Goal: Answer question/provide support: Share knowledge or assist other users

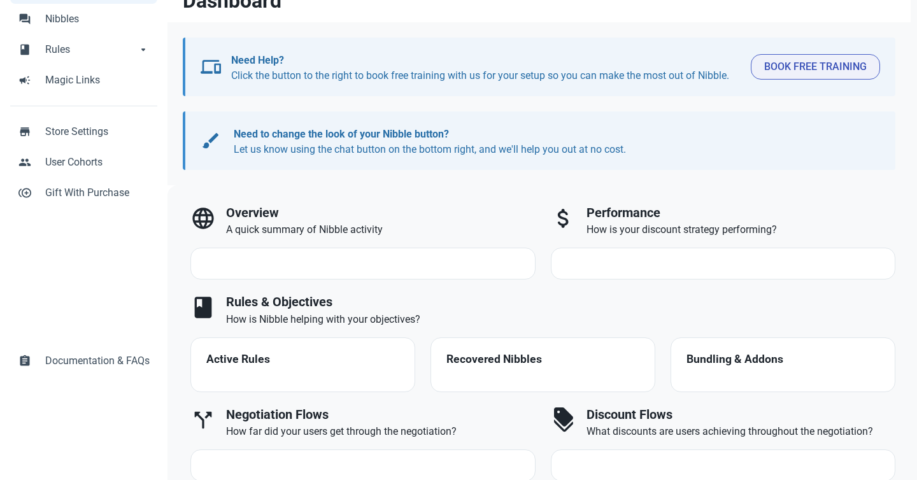
select select "7d"
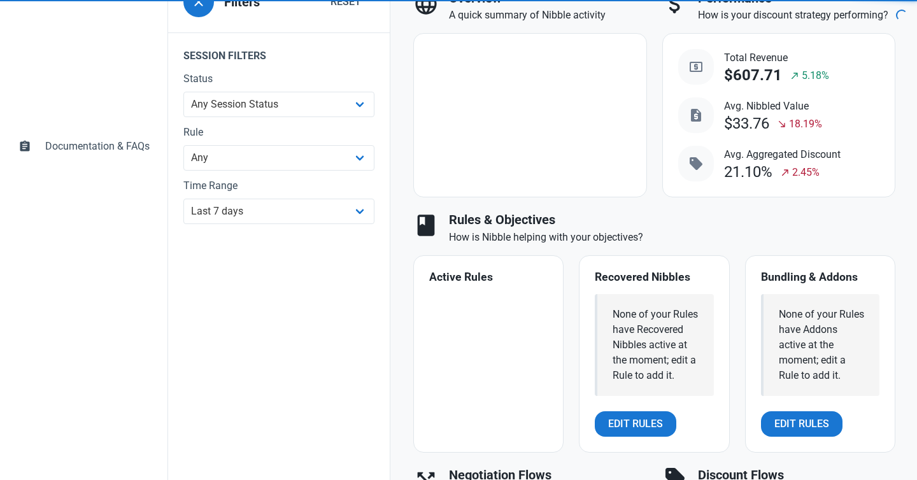
scroll to position [507, 0]
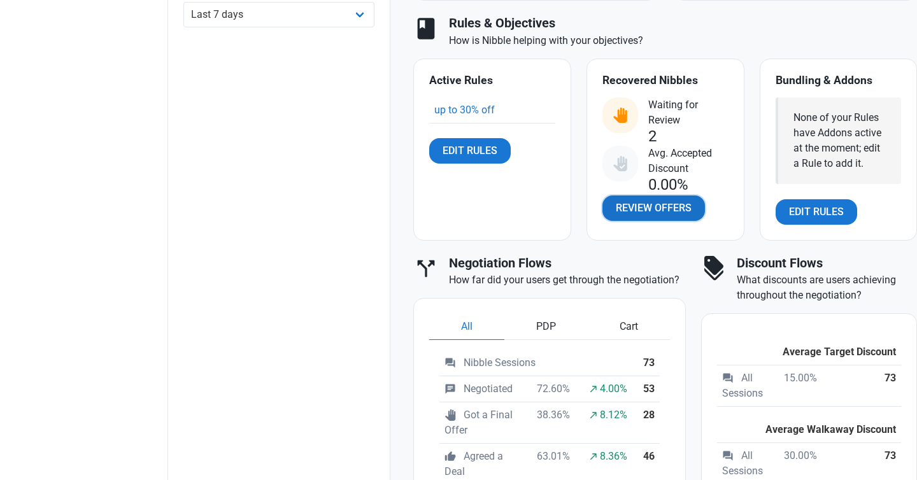
click at [639, 208] on span "Review Offers" at bounding box center [654, 208] width 76 height 15
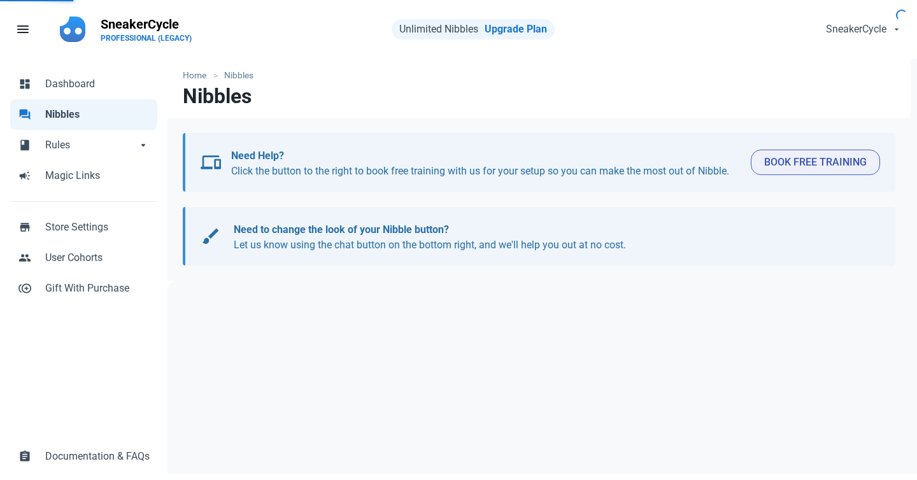
select select "user_offer_available"
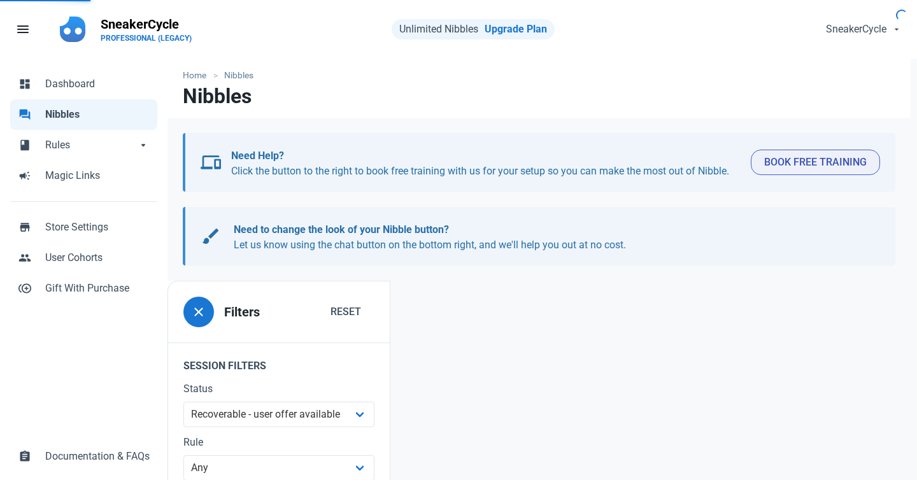
scroll to position [154, 0]
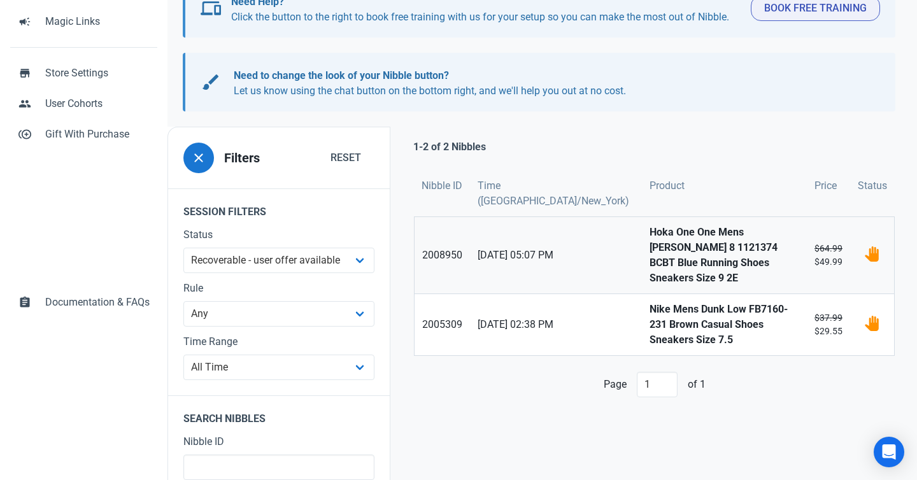
click at [574, 248] on span "08/10/2025 05:07 PM" at bounding box center [555, 255] width 157 height 15
click at [563, 317] on span "06/10/2025 02:38 PM" at bounding box center [555, 324] width 157 height 15
click at [649, 251] on strong "Hoka One One Mens Clifton 8 1121374 BCBT Blue Running Shoes Sneakers Size 9 2E" at bounding box center [724, 255] width 150 height 61
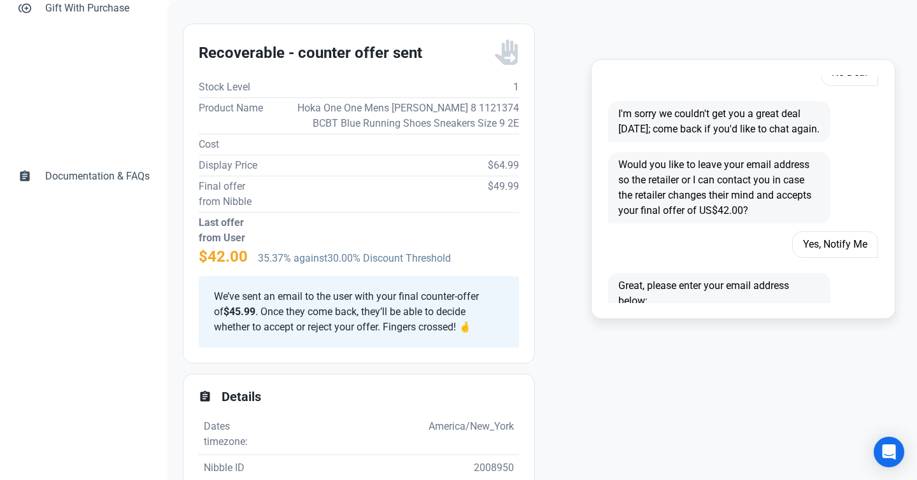
scroll to position [917, 0]
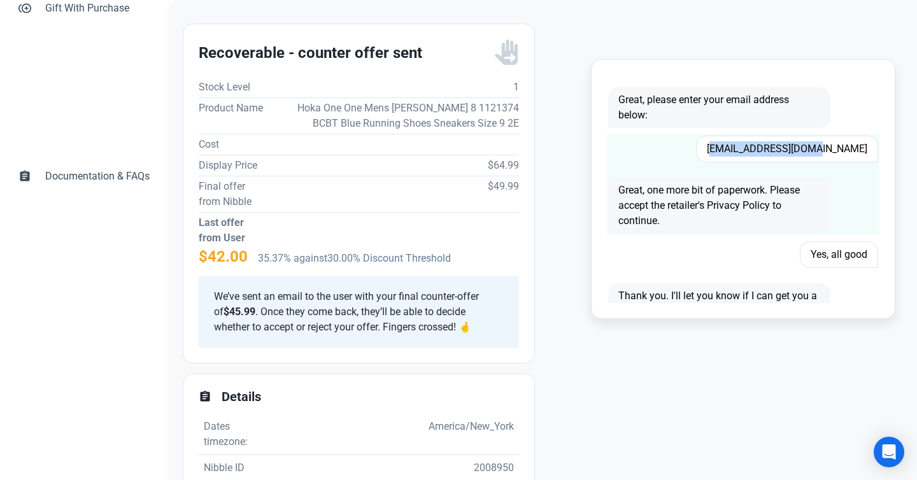
drag, startPoint x: 757, startPoint y: 151, endPoint x: 869, endPoint y: 150, distance: 112.0
click at [869, 150] on span "Rosebudhand@aol.com" at bounding box center [787, 149] width 182 height 27
copy span "Rosebudhand@aol.com"
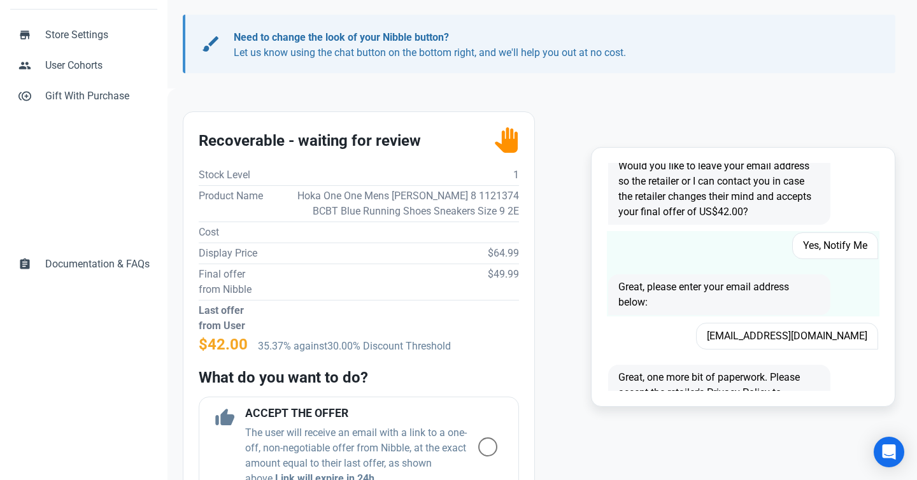
scroll to position [833, 0]
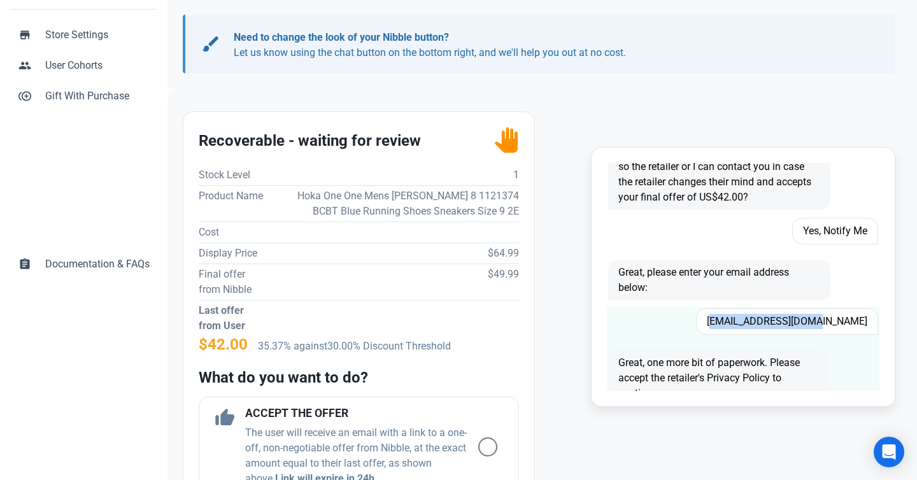
drag, startPoint x: 756, startPoint y: 320, endPoint x: 871, endPoint y: 321, distance: 115.9
click at [871, 321] on span "[EMAIL_ADDRESS][DOMAIN_NAME]" at bounding box center [787, 321] width 182 height 27
copy span "[EMAIL_ADDRESS][DOMAIN_NAME]"
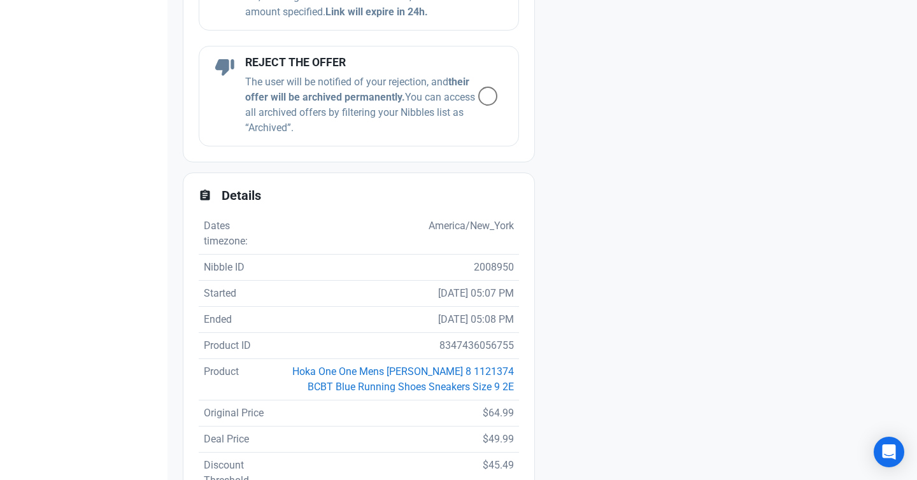
scroll to position [812, 0]
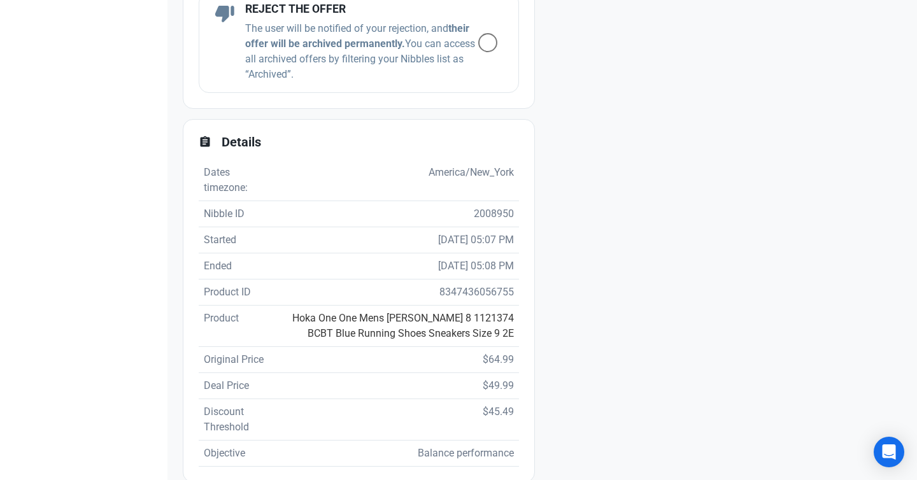
click at [343, 318] on link "Hoka One One Mens [PERSON_NAME] 8 1121374 BCBT Blue Running Shoes Sneakers Size…" at bounding box center [403, 325] width 222 height 27
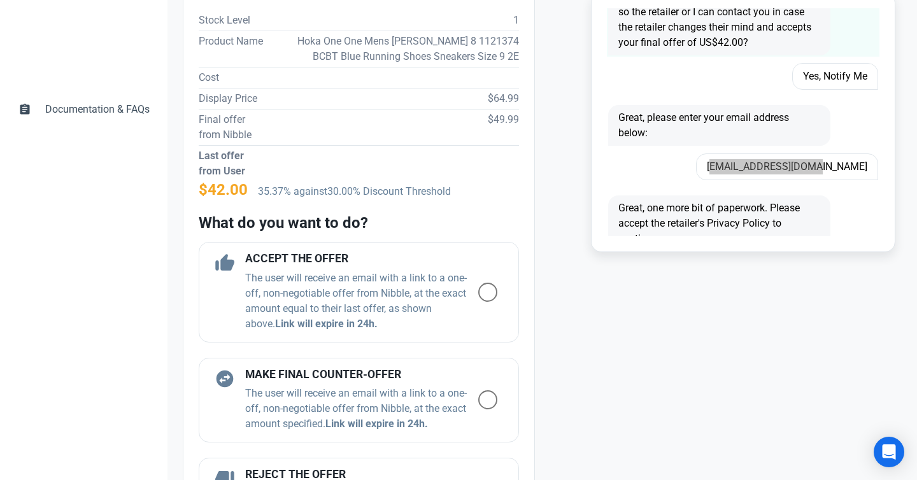
scroll to position [379, 0]
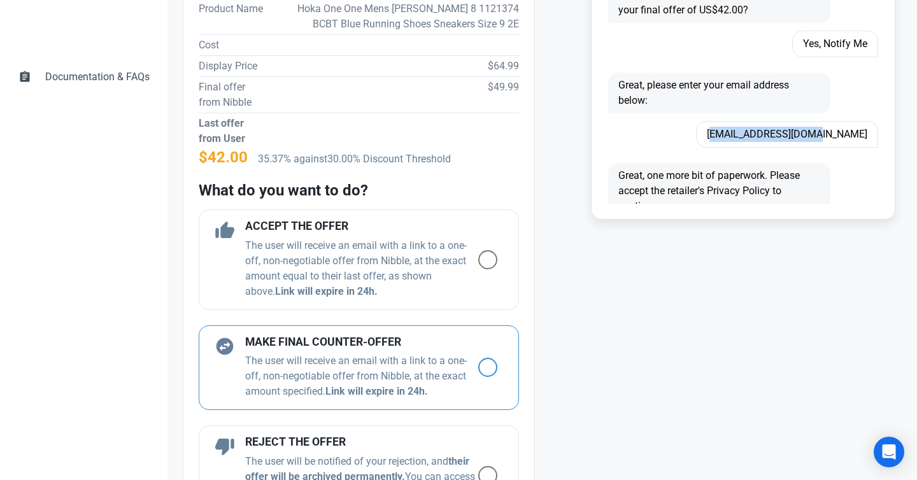
click at [491, 369] on span at bounding box center [487, 367] width 19 height 19
click at [486, 369] on input "radio" at bounding box center [482, 367] width 8 height 8
click at [491, 369] on div "swap_horizontal_circle MAKE FINAL COUNTER-OFFER The user will receive an email …" at bounding box center [359, 367] width 320 height 85
radio input "true"
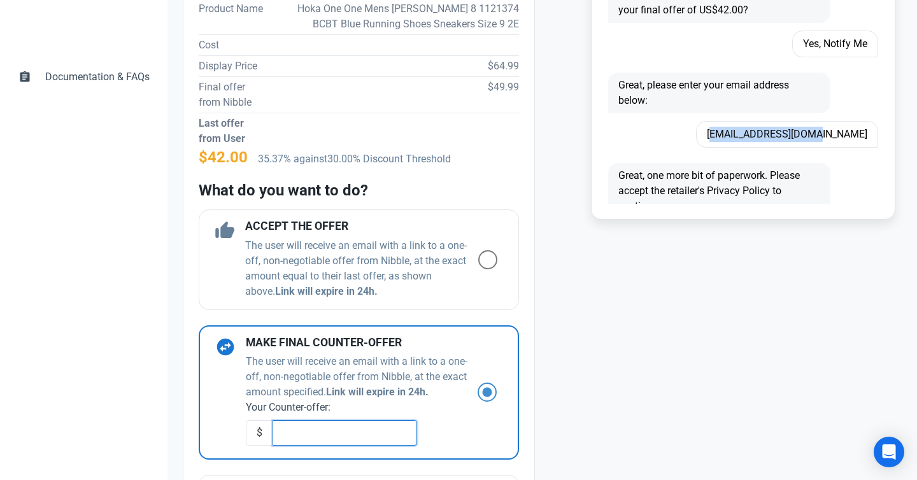
click at [377, 426] on input "text" at bounding box center [344, 432] width 144 height 25
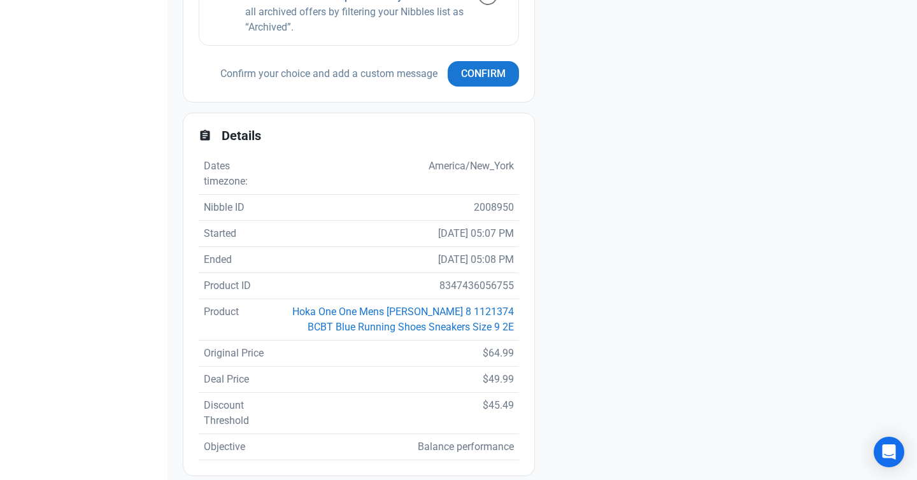
scroll to position [912, 0]
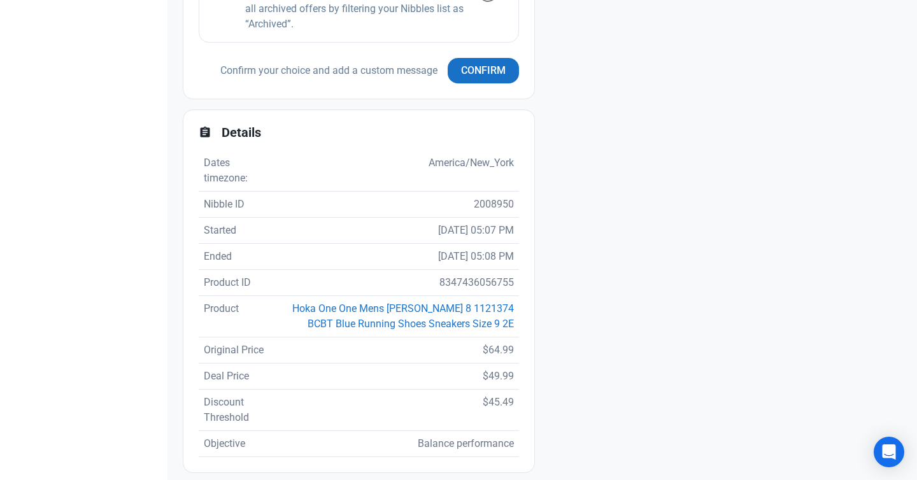
type input "45.99"
click at [498, 71] on span "Confirm" at bounding box center [483, 70] width 45 height 15
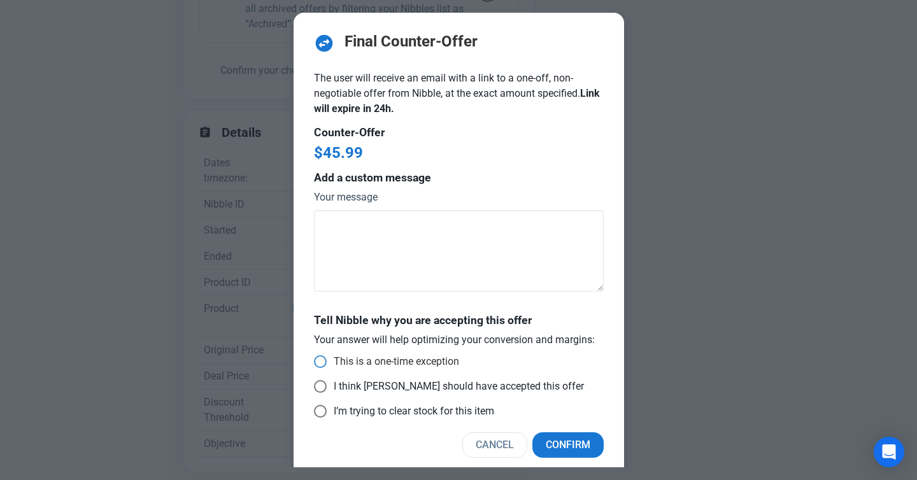
click at [323, 360] on span at bounding box center [320, 361] width 13 height 13
click at [322, 360] on input "This is a one-time exception" at bounding box center [318, 362] width 8 height 8
radio input "true"
click at [562, 442] on span "Confirm" at bounding box center [568, 444] width 45 height 15
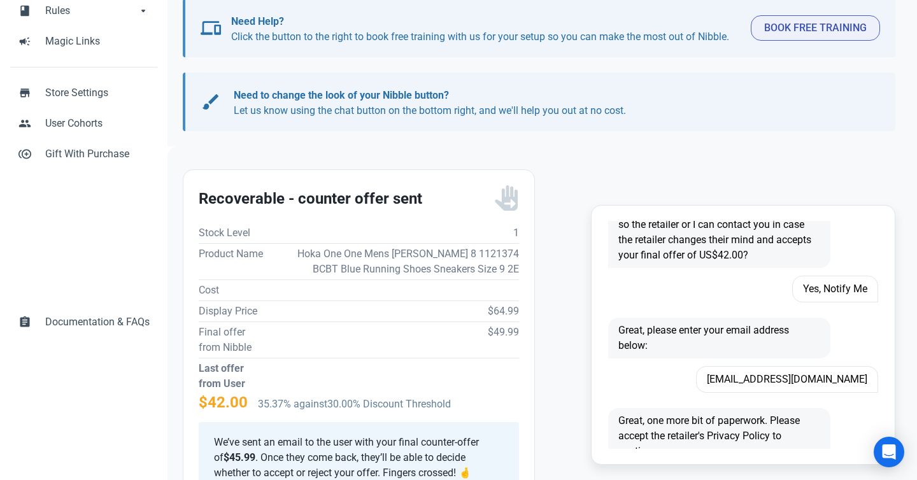
scroll to position [0, 0]
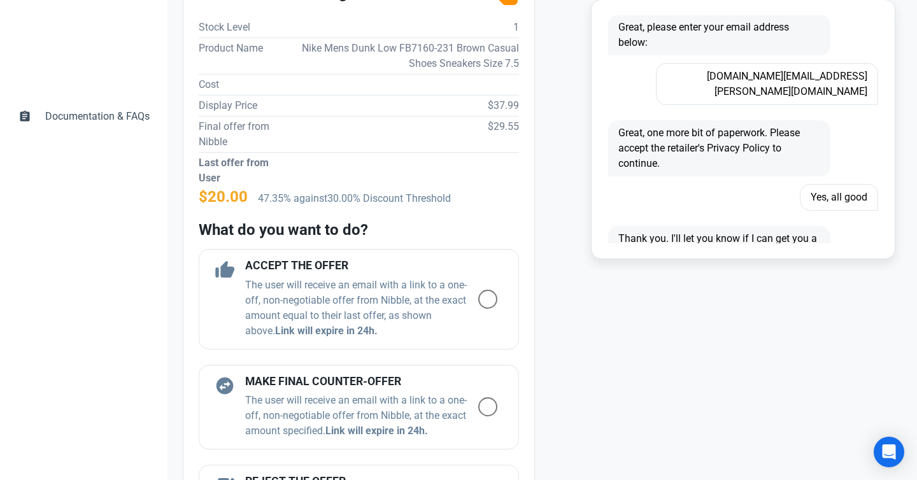
scroll to position [858, 0]
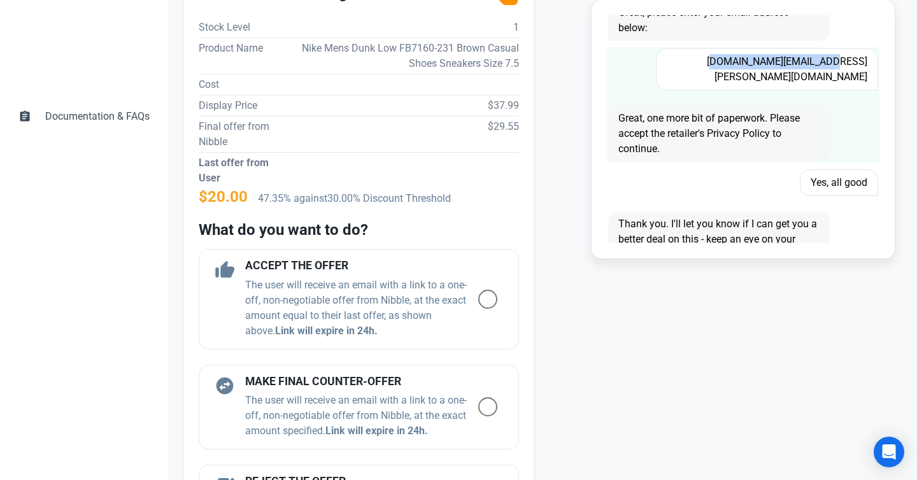
drag, startPoint x: 752, startPoint y: 78, endPoint x: 865, endPoint y: 81, distance: 112.7
click at [865, 81] on span "[DOMAIN_NAME][EMAIL_ADDRESS][PERSON_NAME][DOMAIN_NAME]" at bounding box center [767, 69] width 222 height 42
copy span "[DOMAIN_NAME][EMAIL_ADDRESS][PERSON_NAME][DOMAIN_NAME]"
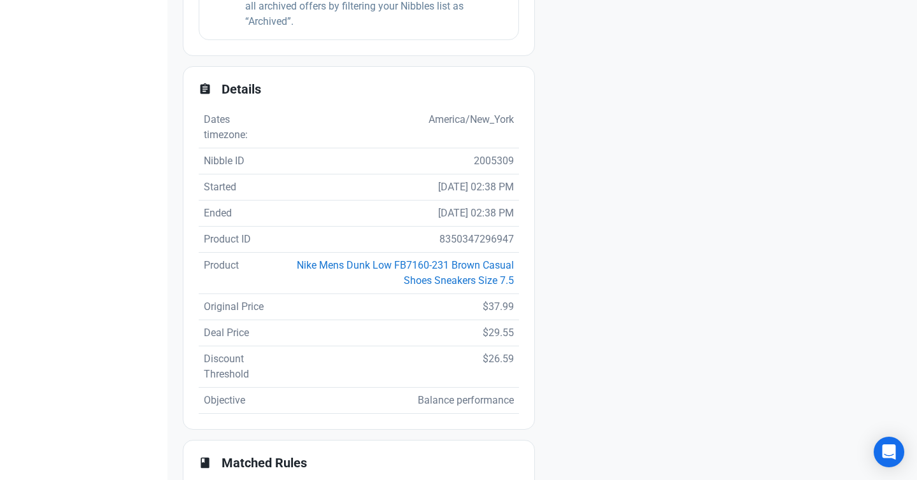
scroll to position [877, 0]
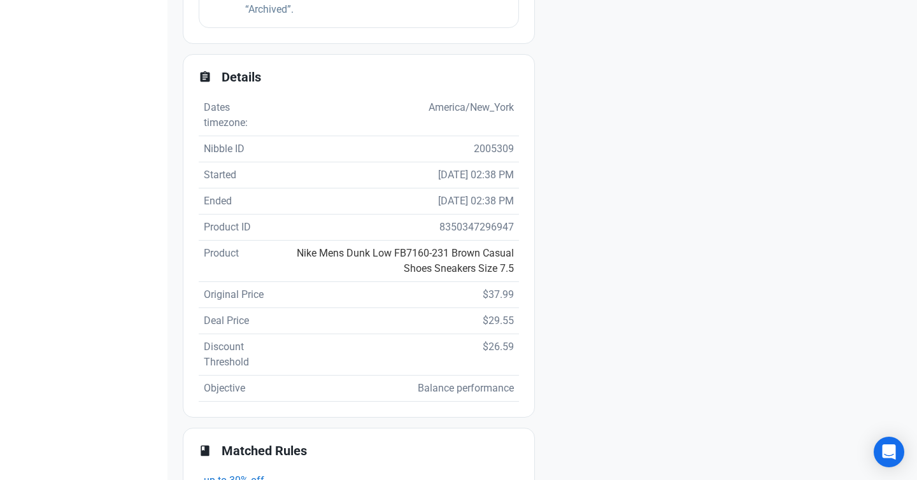
click at [422, 251] on link "Nike Mens Dunk Low FB7160-231 Brown Casual Shoes Sneakers Size 7.5" at bounding box center [405, 260] width 217 height 27
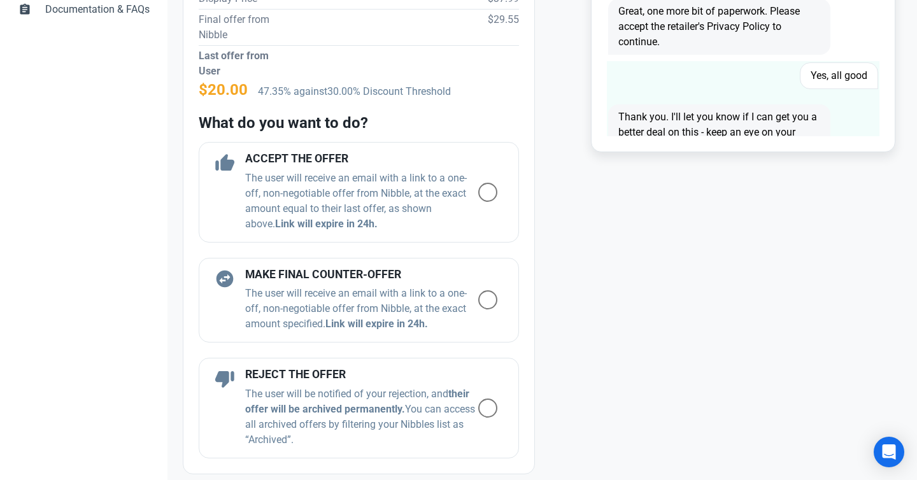
scroll to position [460, 0]
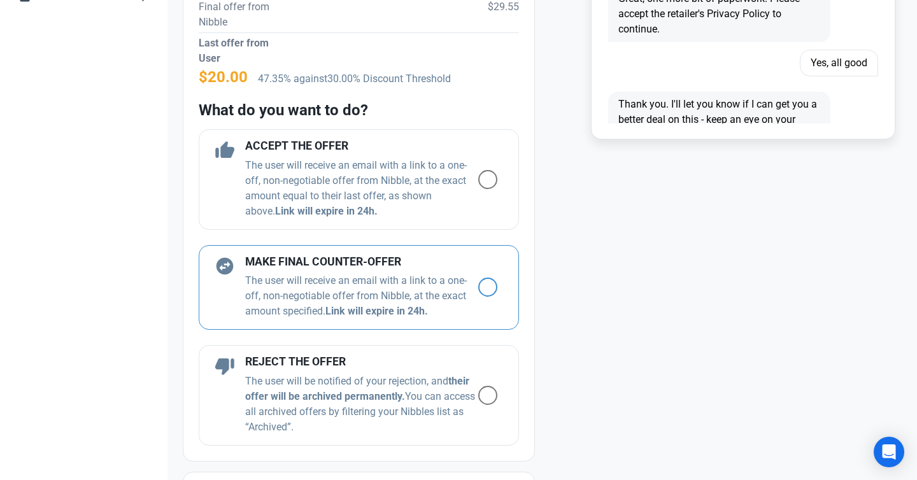
click at [487, 289] on span at bounding box center [487, 287] width 19 height 19
click at [486, 289] on input "radio" at bounding box center [482, 287] width 8 height 8
click at [487, 289] on div "swap_horizontal_circle MAKE FINAL COUNTER-OFFER The user will receive an email …" at bounding box center [359, 287] width 320 height 85
radio input "true"
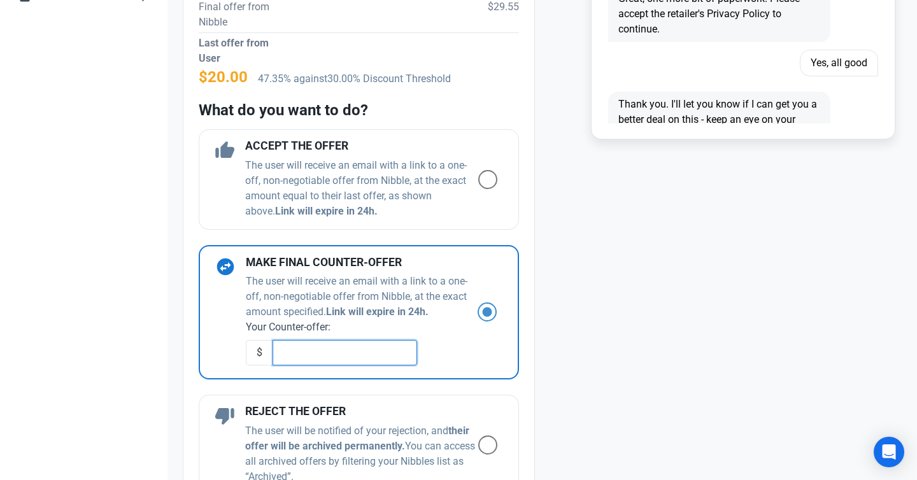
click at [349, 351] on input "text" at bounding box center [344, 352] width 144 height 25
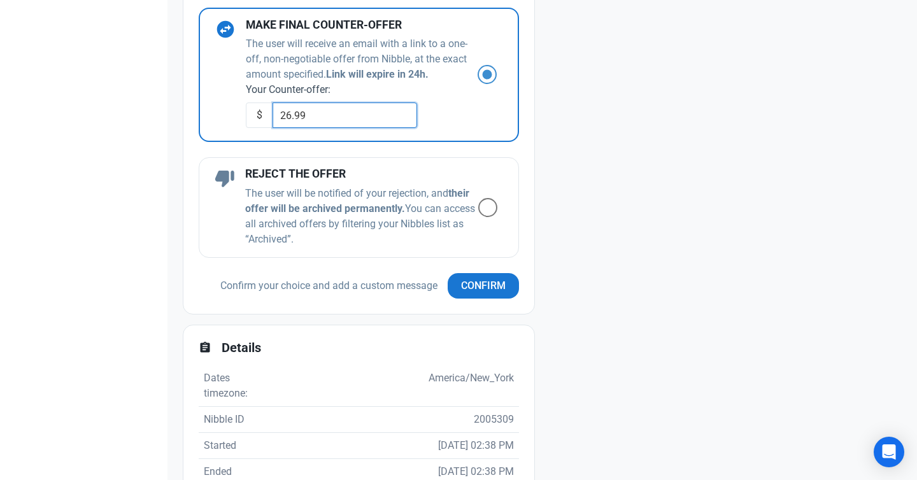
scroll to position [766, 0]
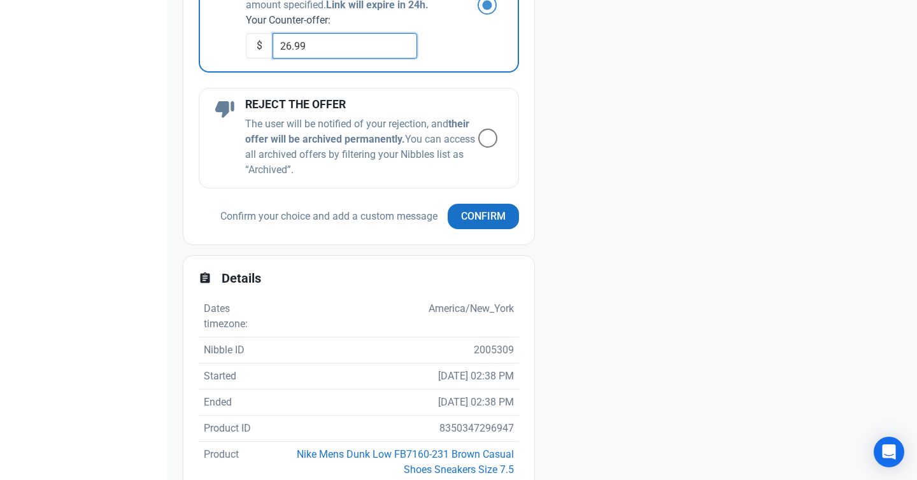
type input "26.99"
click at [493, 225] on button "Confirm" at bounding box center [482, 216] width 71 height 25
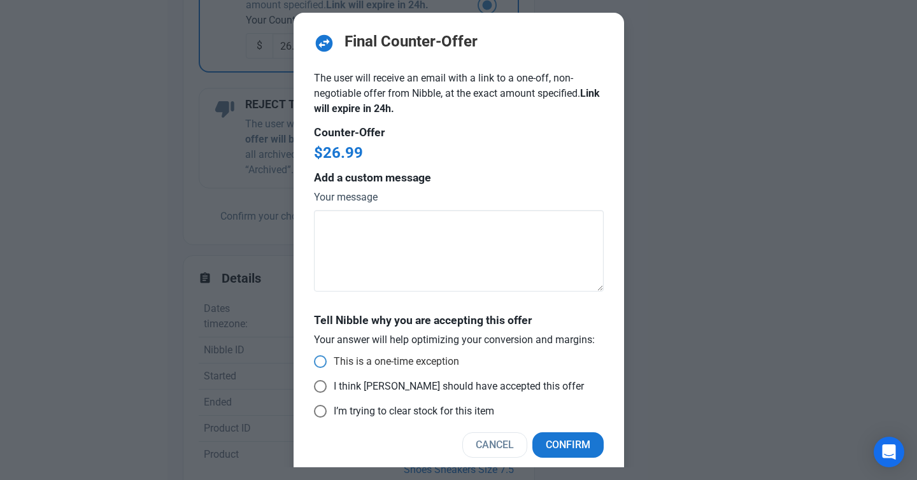
click at [318, 363] on span at bounding box center [320, 361] width 13 height 13
click at [318, 363] on input "This is a one-time exception" at bounding box center [318, 362] width 8 height 8
radio input "true"
click at [572, 441] on span "Confirm" at bounding box center [568, 444] width 45 height 15
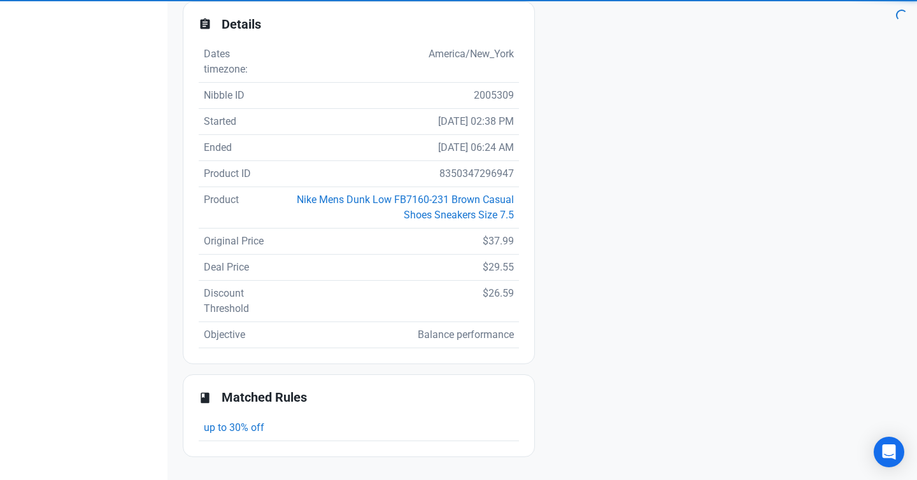
scroll to position [652, 0]
